Goal: Information Seeking & Learning: Find specific fact

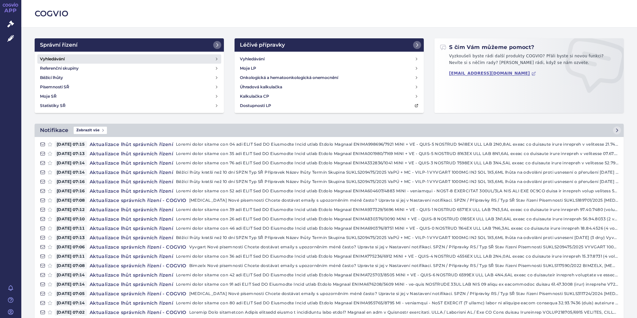
click at [48, 56] on h4 "Vyhledávání" at bounding box center [52, 59] width 25 height 7
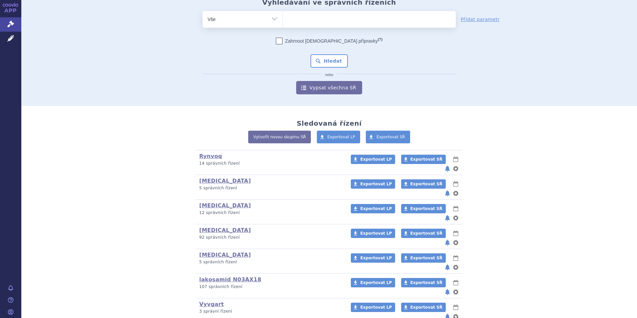
scroll to position [67, 0]
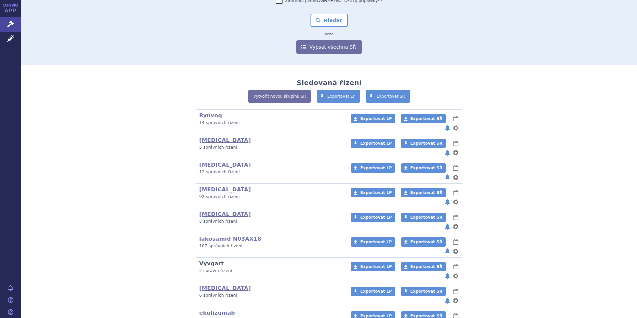
click at [204, 260] on link "Vyvgart" at bounding box center [211, 263] width 25 height 6
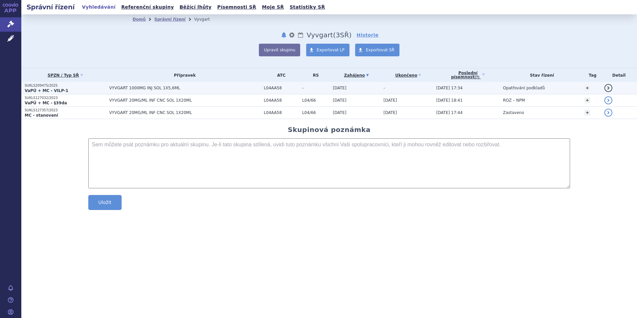
click at [44, 88] on strong "VaPÚ + MC - VILP-1" at bounding box center [47, 90] width 44 height 5
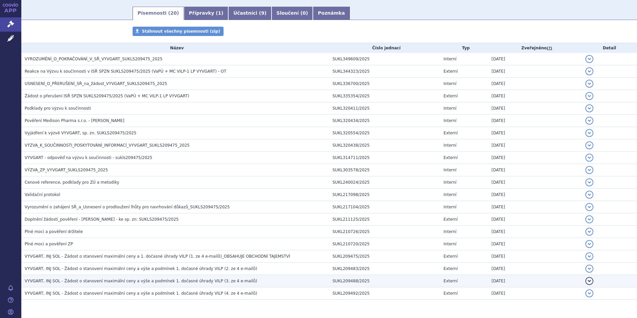
scroll to position [89, 0]
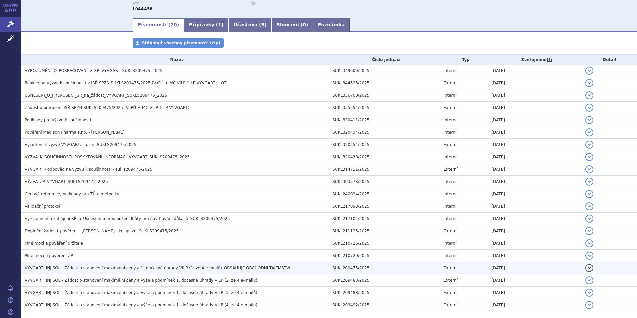
click at [81, 266] on span "VYVGART, INJ SOL - Žádost o stanovení maximální ceny a 1. dočasné úhrady VILP (…" at bounding box center [157, 267] width 265 height 5
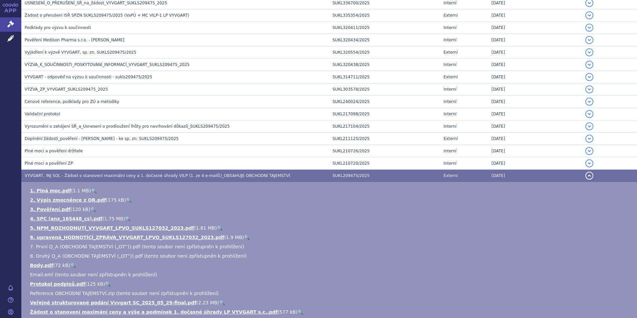
scroll to position [189, 0]
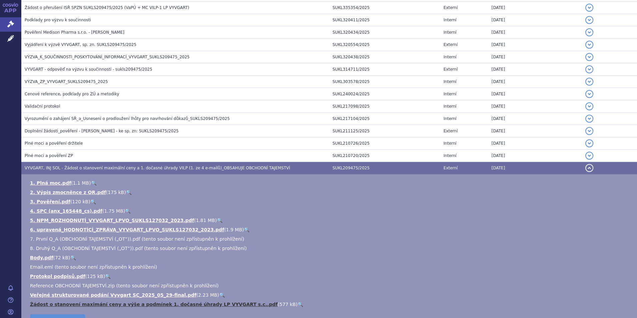
click at [99, 303] on link "Žádost o stanovení maximání ceny a výše a podmínek 1. dočasné úhrady LP VYVGART…" at bounding box center [153, 303] width 247 height 5
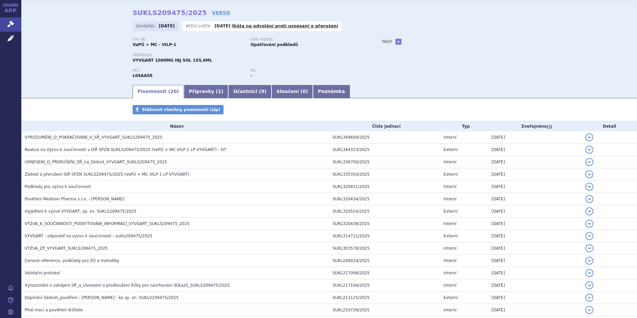
scroll to position [0, 0]
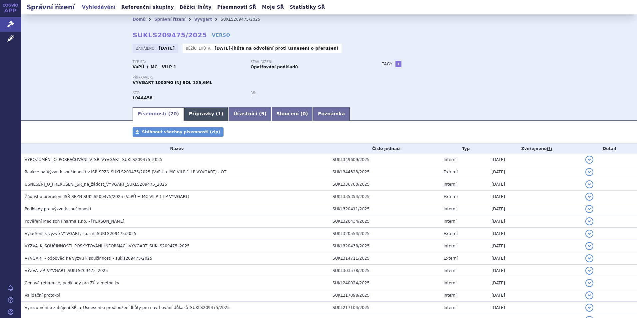
click at [198, 113] on link "Přípravky ( 1 )" at bounding box center [206, 113] width 44 height 13
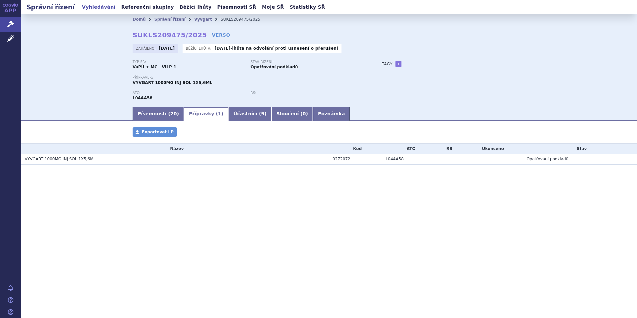
click at [47, 158] on link "VYVGART 1000MG INJ SOL 1X5,6ML" at bounding box center [60, 159] width 71 height 5
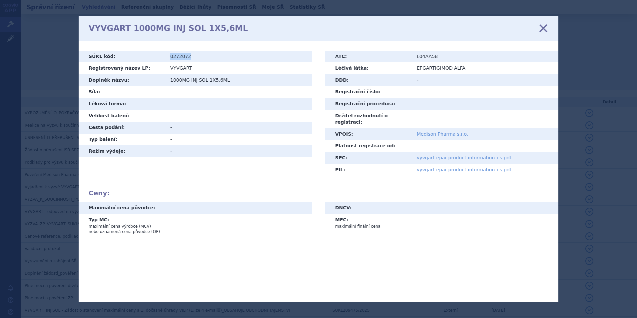
drag, startPoint x: 170, startPoint y: 56, endPoint x: 190, endPoint y: 57, distance: 19.7
click at [190, 57] on td "0272072" at bounding box center [238, 57] width 147 height 12
copy td "0272072"
click at [546, 31] on icon at bounding box center [543, 28] width 14 height 14
